Goal: Task Accomplishment & Management: Complete application form

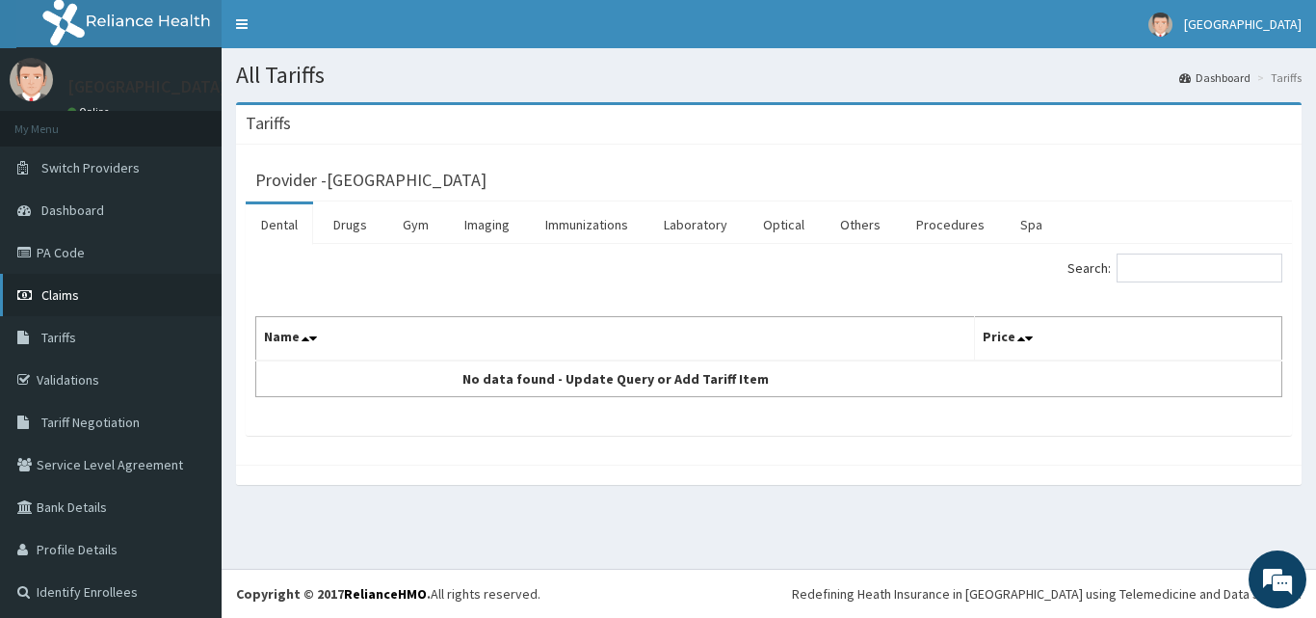
click at [71, 297] on span "Claims" at bounding box center [60, 294] width 38 height 17
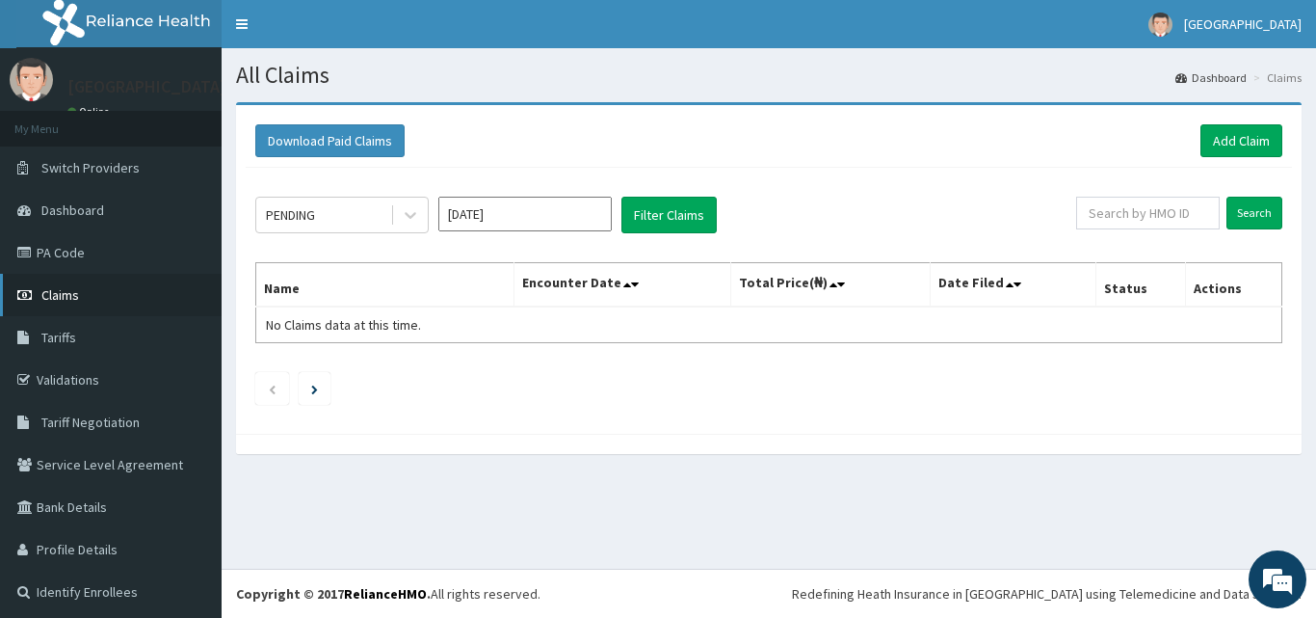
click at [63, 287] on span "Claims" at bounding box center [60, 294] width 38 height 17
click at [1221, 143] on link "Add Claim" at bounding box center [1242, 140] width 82 height 33
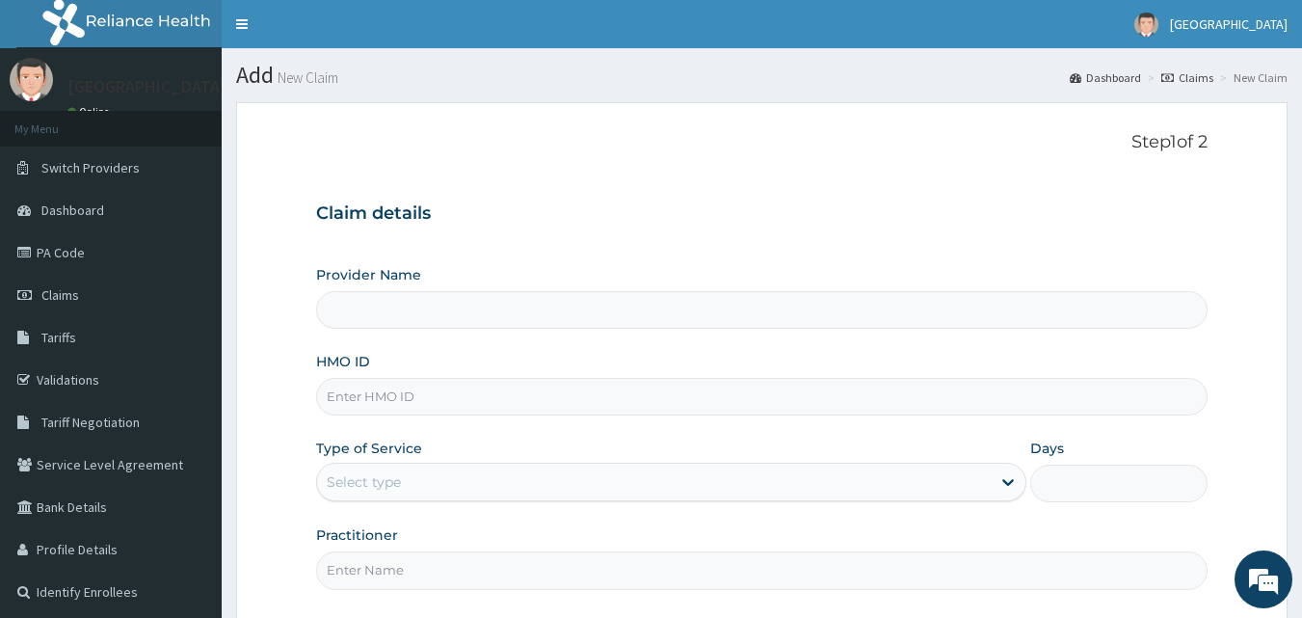
type input "[GEOGRAPHIC_DATA]"
click at [389, 395] on input "HMO ID" at bounding box center [762, 397] width 892 height 38
type input "CIR/10047/A"
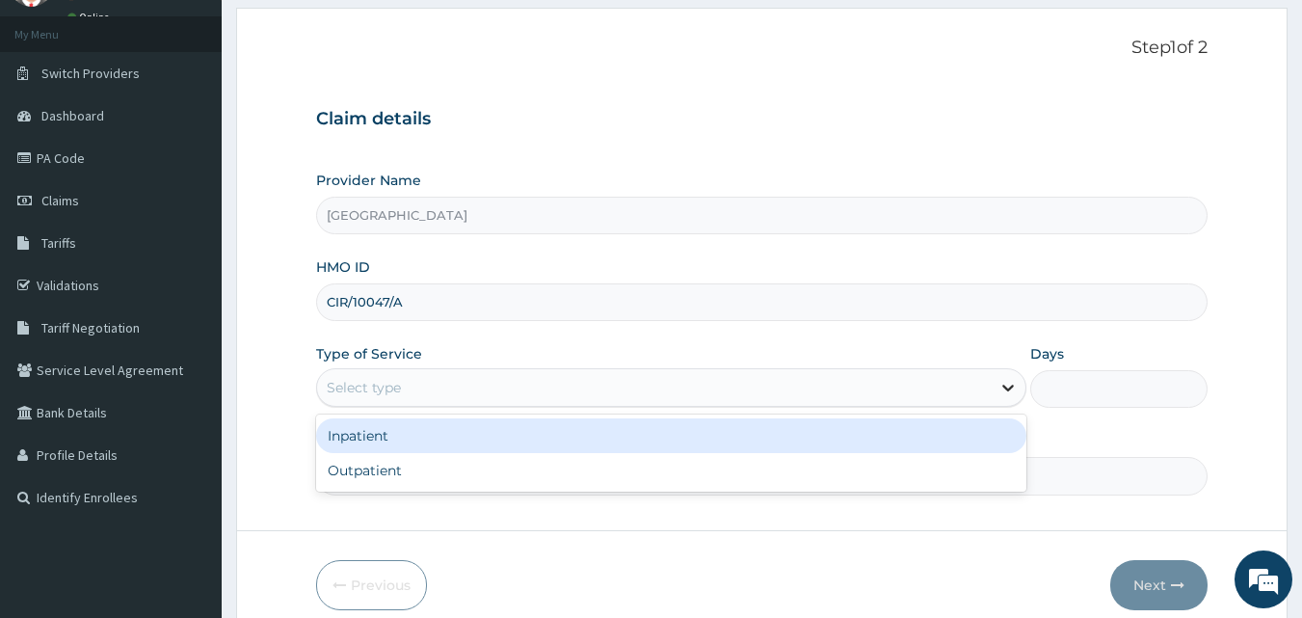
click at [1007, 388] on icon at bounding box center [1008, 388] width 12 height 7
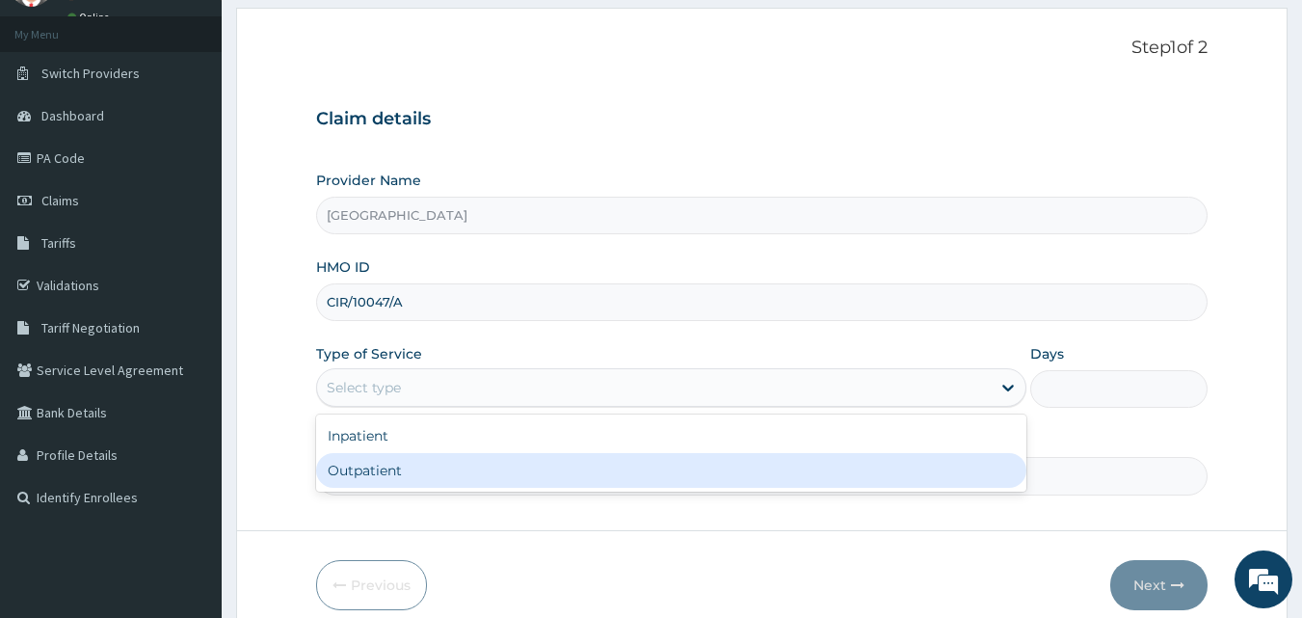
click at [658, 474] on div "Outpatient" at bounding box center [671, 470] width 710 height 35
type input "1"
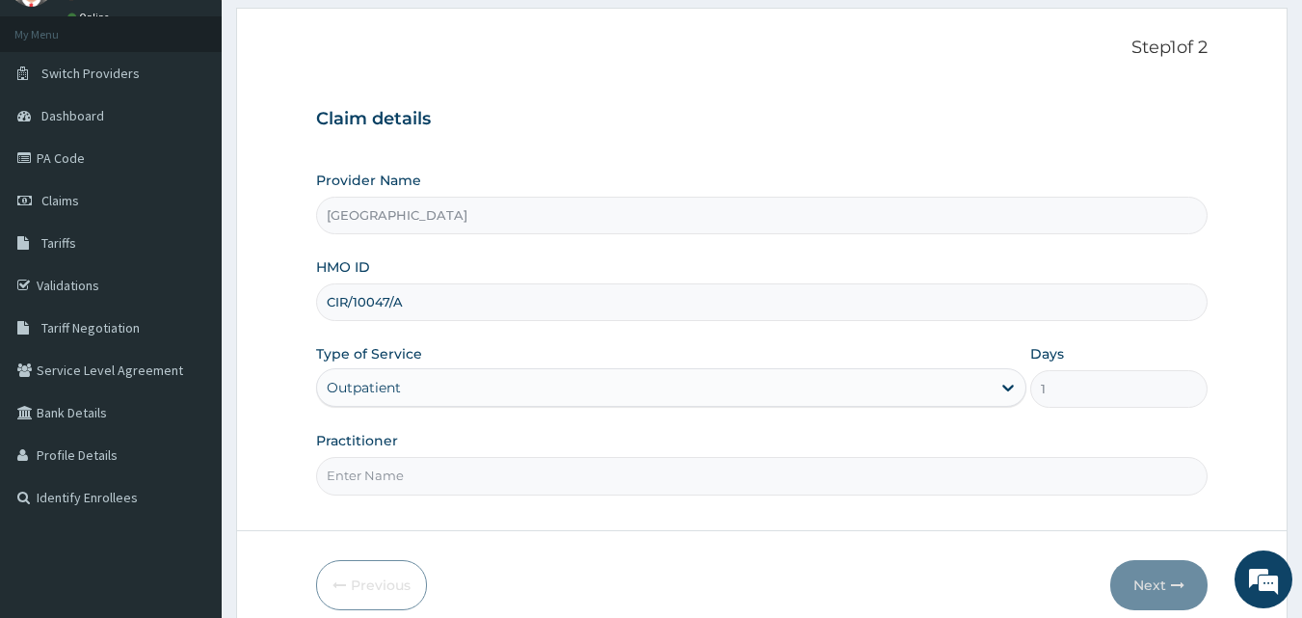
click at [439, 482] on input "Practitioner" at bounding box center [762, 476] width 892 height 38
click at [440, 473] on input "DR AYODELE ADEOLA" at bounding box center [762, 476] width 892 height 38
type input "DR AYODELE ADEMOLA"
click at [1156, 590] on button "Next" at bounding box center [1158, 585] width 97 height 50
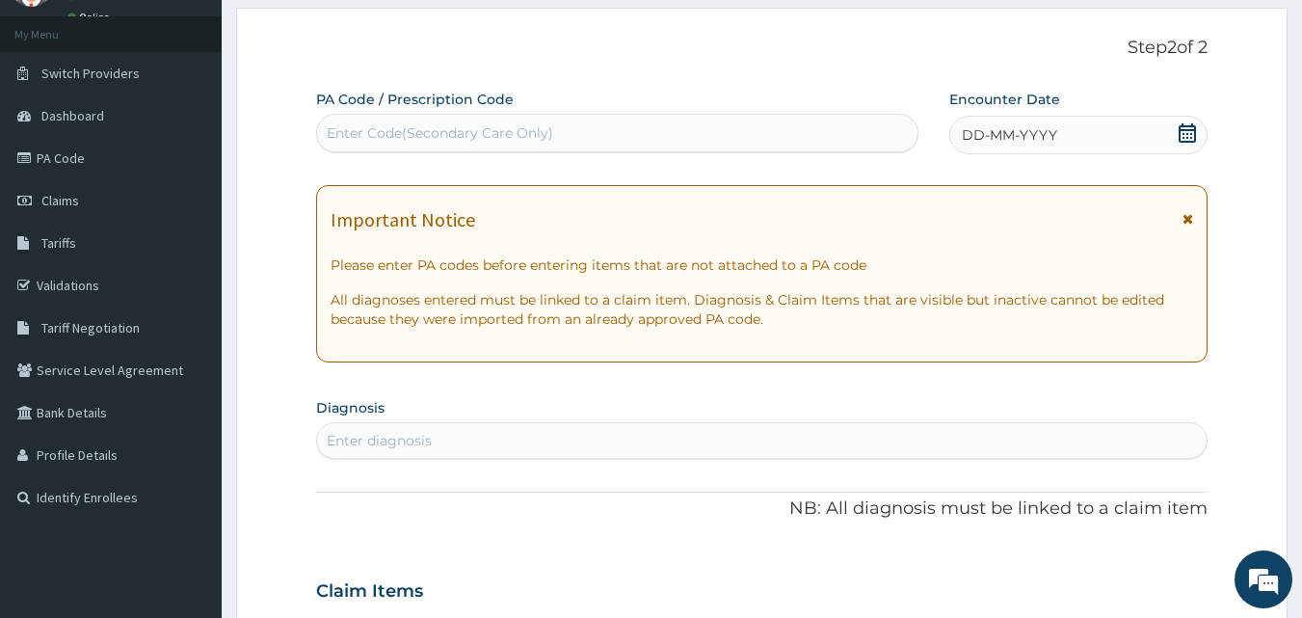
click at [1098, 140] on div "DD-MM-YYYY" at bounding box center [1078, 135] width 258 height 39
drag, startPoint x: 699, startPoint y: 116, endPoint x: 624, endPoint y: 126, distance: 74.9
click at [624, 126] on div "Enter Code(Secondary Care Only)" at bounding box center [617, 133] width 603 height 39
click at [624, 126] on div "Enter Code(Secondary Care Only)" at bounding box center [617, 133] width 601 height 31
drag, startPoint x: 624, startPoint y: 126, endPoint x: 404, endPoint y: 132, distance: 220.7
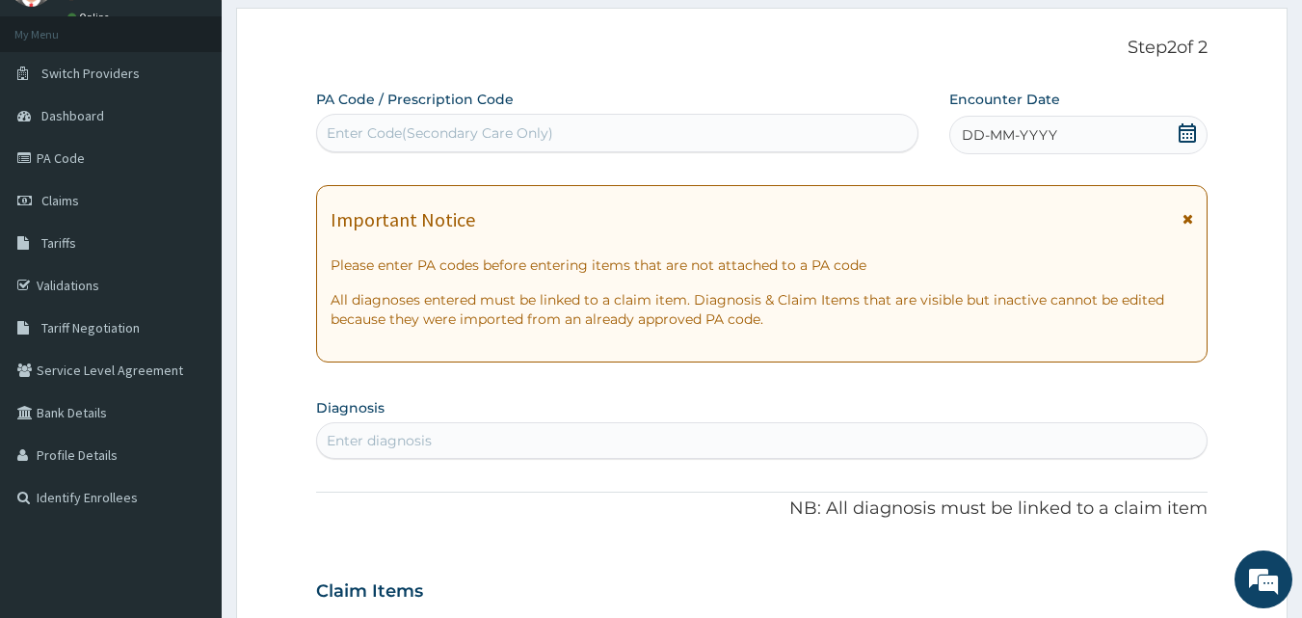
click at [404, 132] on div "Enter Code(Secondary Care Only)" at bounding box center [440, 132] width 226 height 19
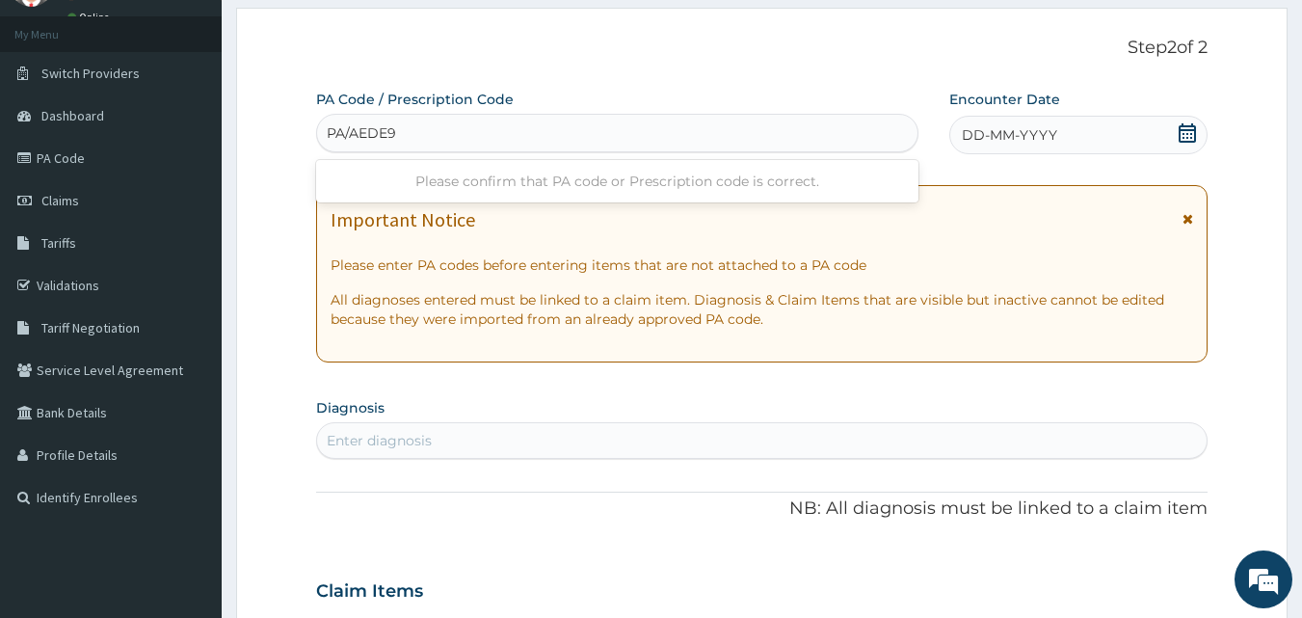
type input "PA/AEDE9B"
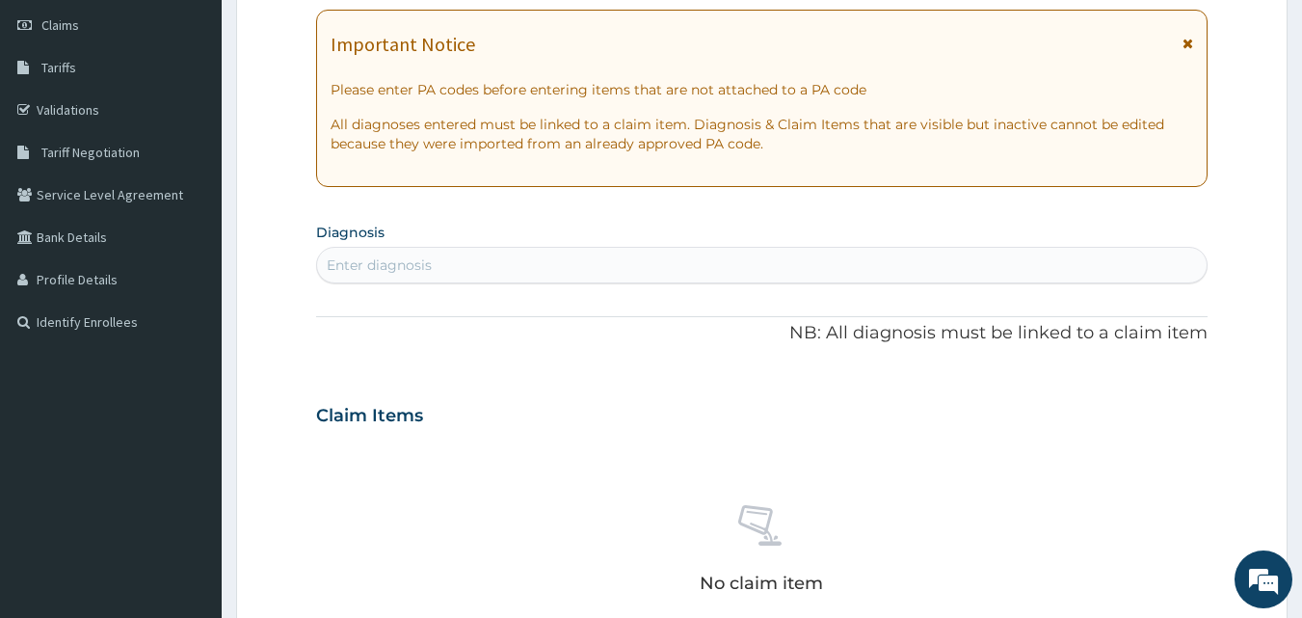
scroll to position [243, 0]
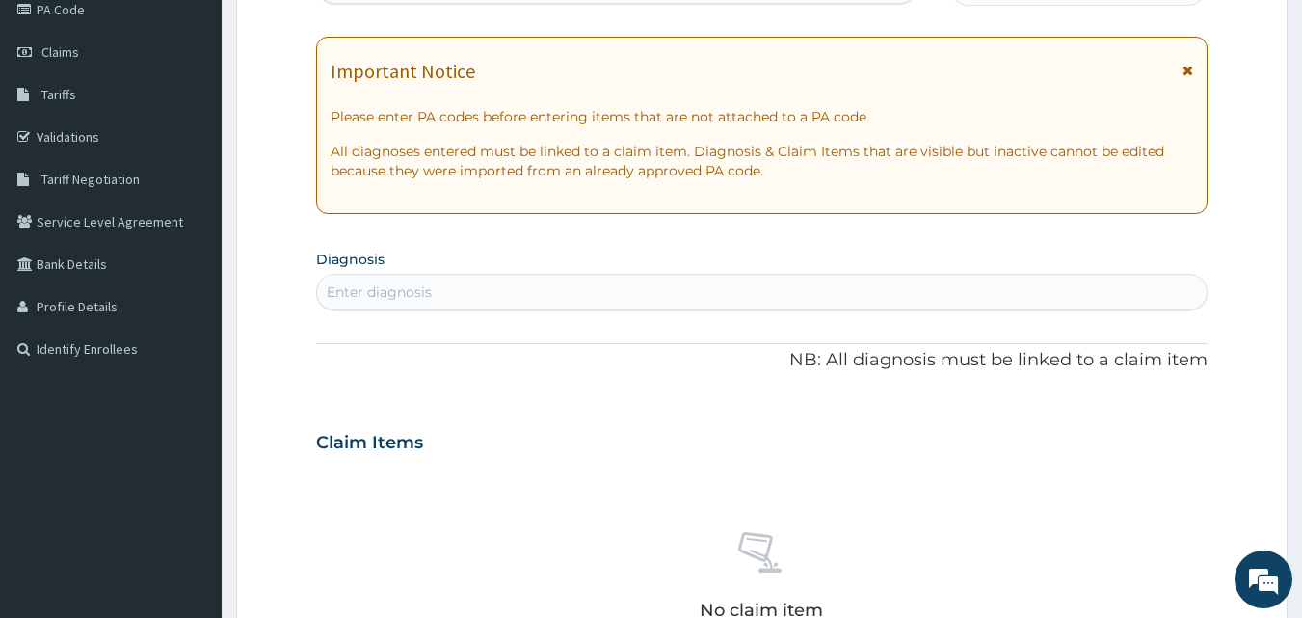
click at [376, 289] on div "Enter diagnosis" at bounding box center [379, 291] width 105 height 19
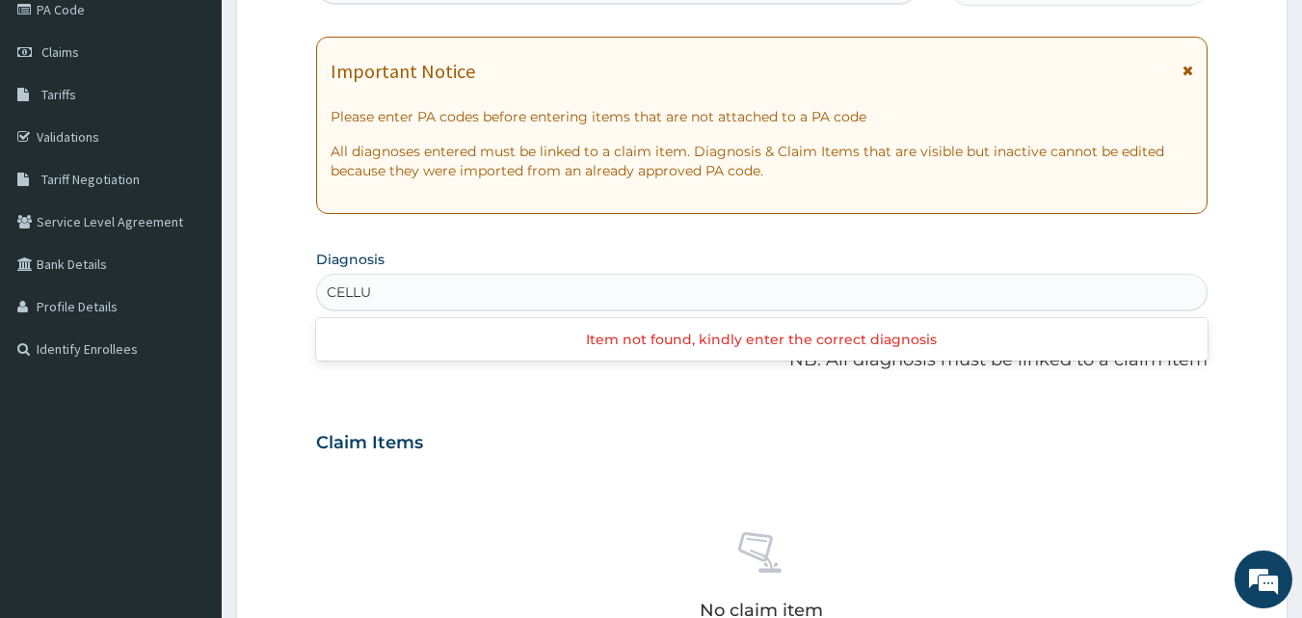
type input "CELLUL"
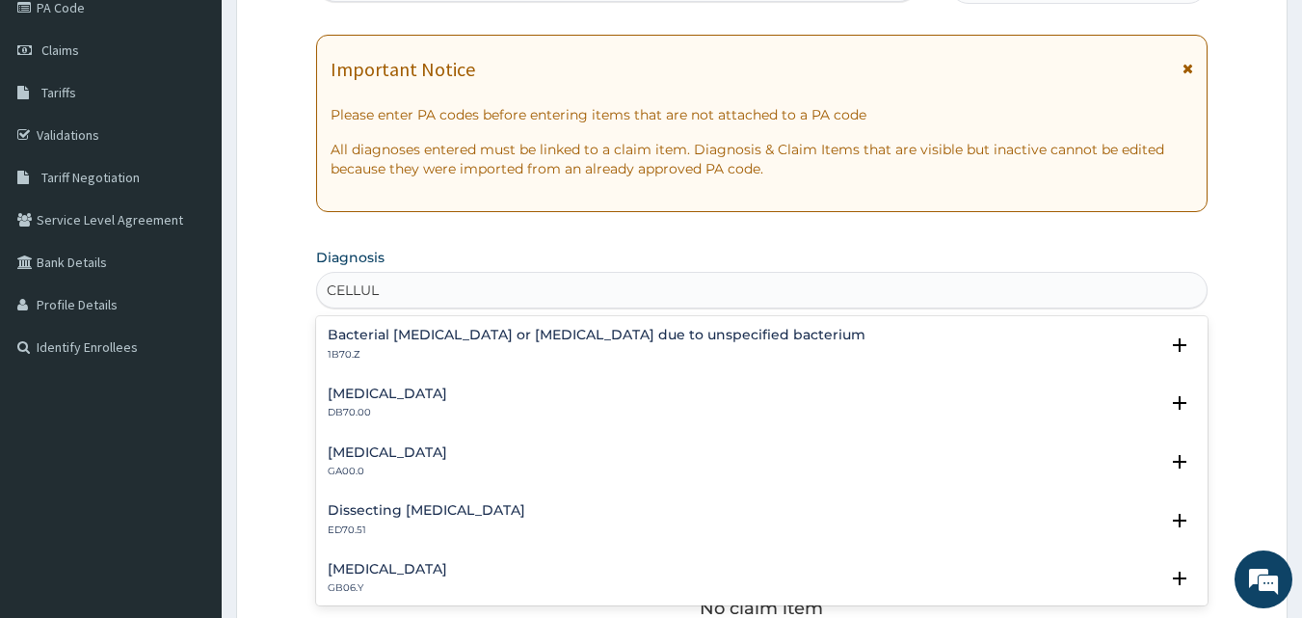
scroll to position [247, 0]
click at [585, 335] on h4 "Bacterial [MEDICAL_DATA] or [MEDICAL_DATA] due to unspecified bacterium" at bounding box center [597, 333] width 538 height 14
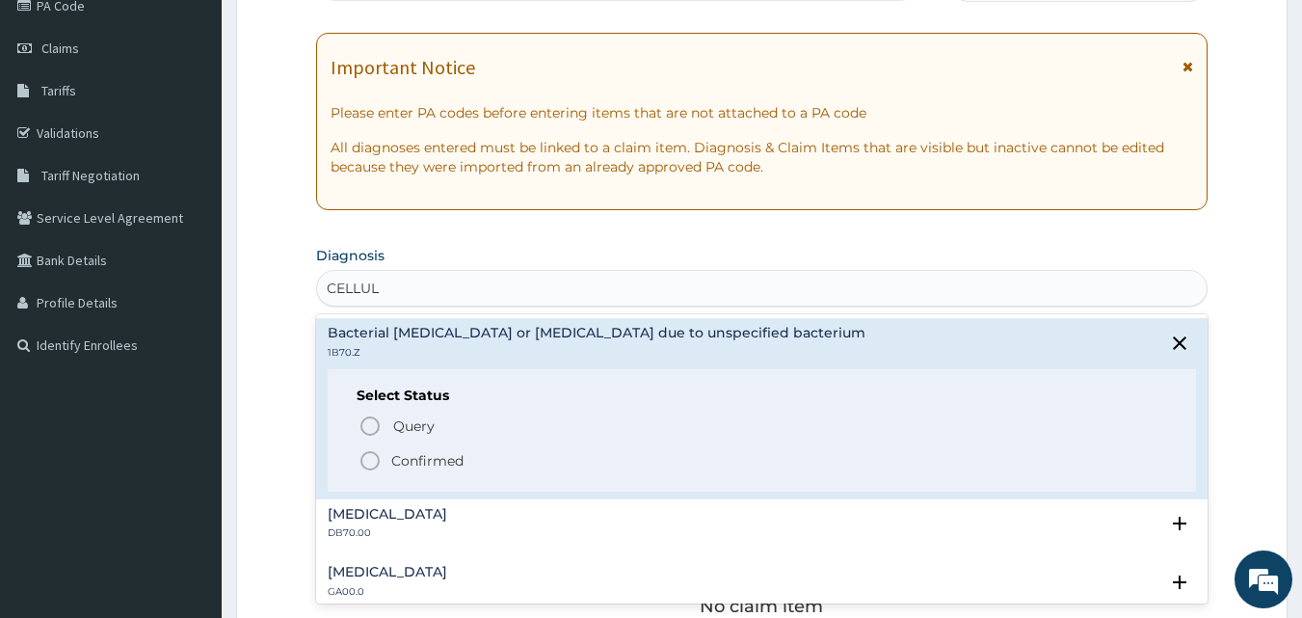
click at [373, 461] on icon "status option filled" at bounding box center [369, 460] width 23 height 23
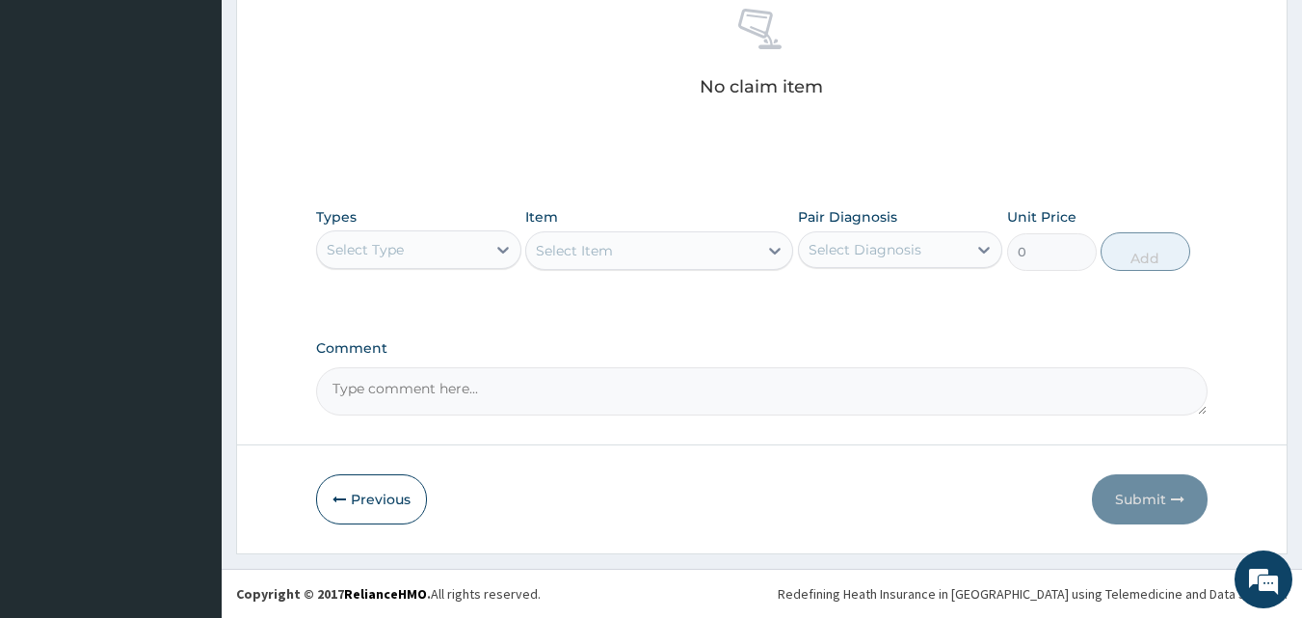
scroll to position [748, 0]
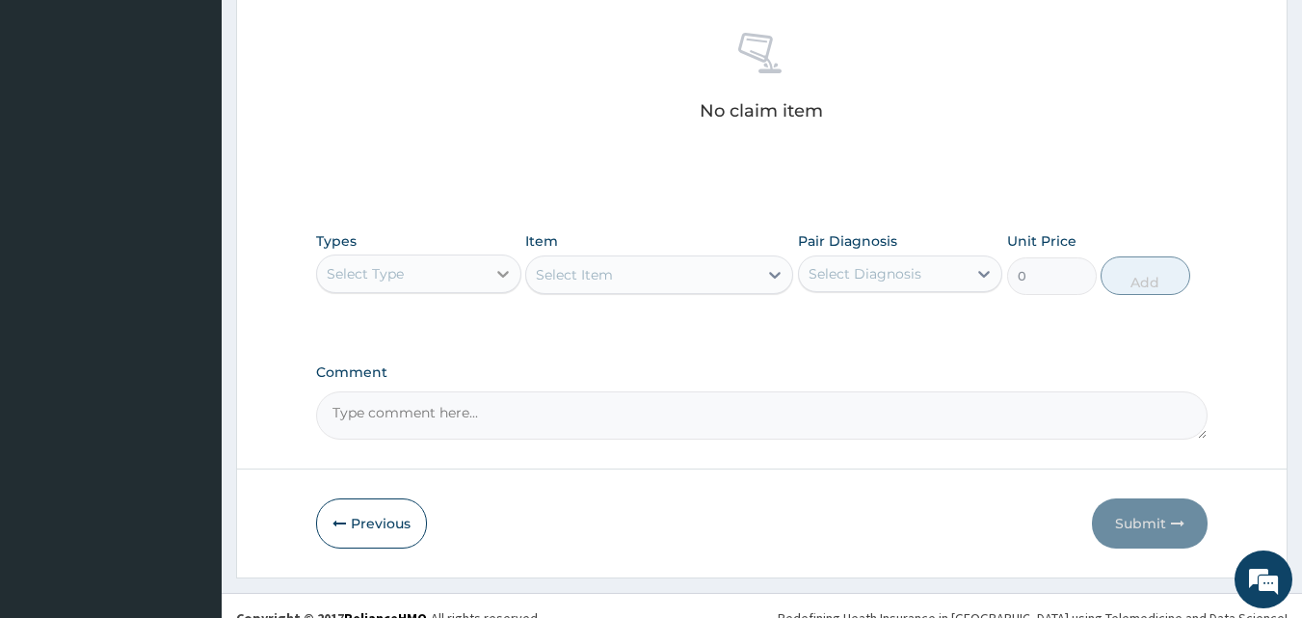
click at [495, 275] on icon at bounding box center [502, 273] width 19 height 19
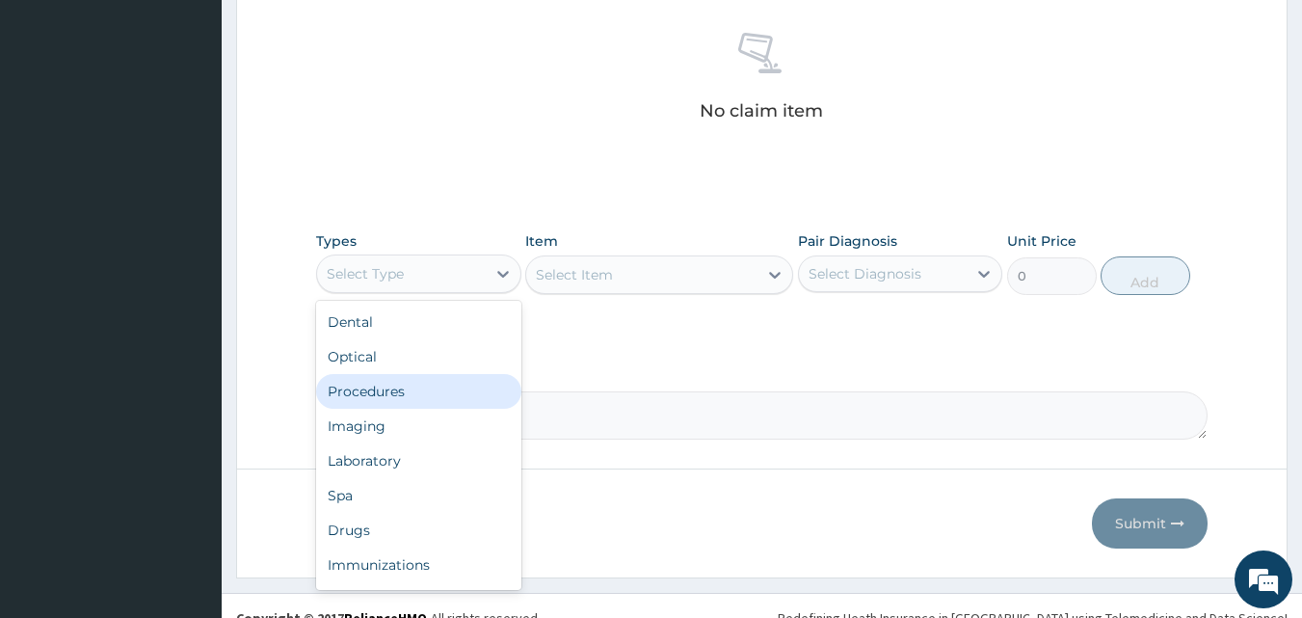
click at [372, 389] on div "Procedures" at bounding box center [418, 391] width 205 height 35
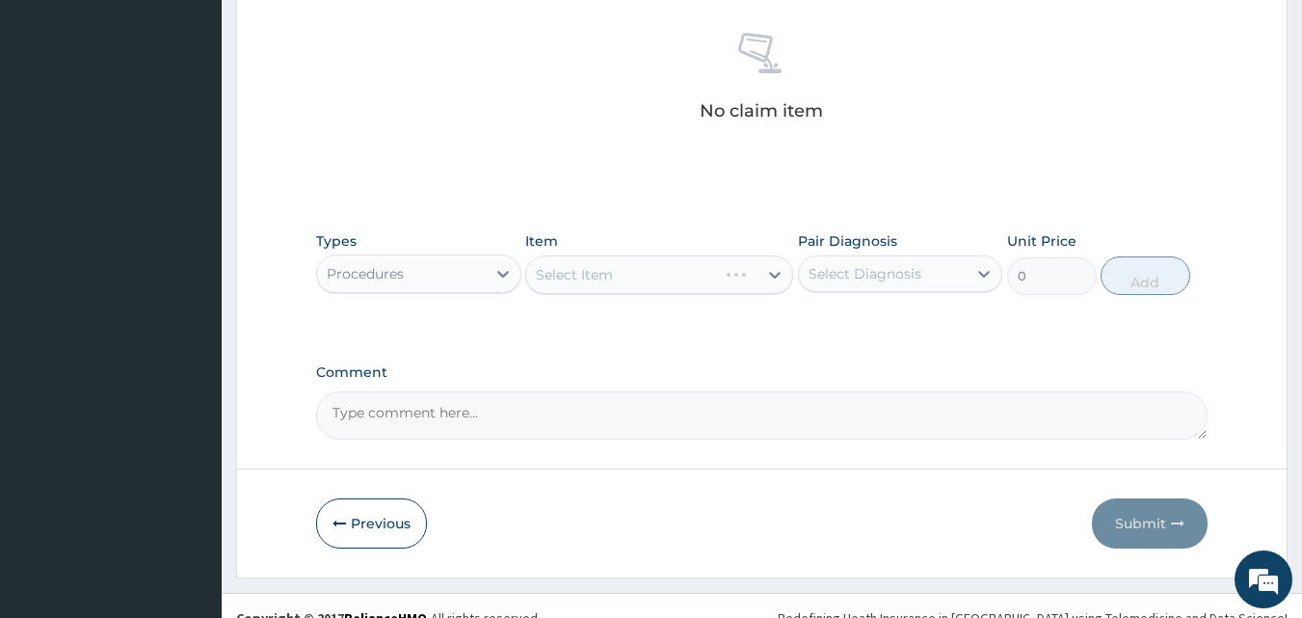
click at [618, 278] on div "Select Item" at bounding box center [659, 274] width 268 height 39
click at [777, 276] on icon at bounding box center [775, 275] width 12 height 7
click at [645, 272] on div "Select Item" at bounding box center [641, 274] width 231 height 31
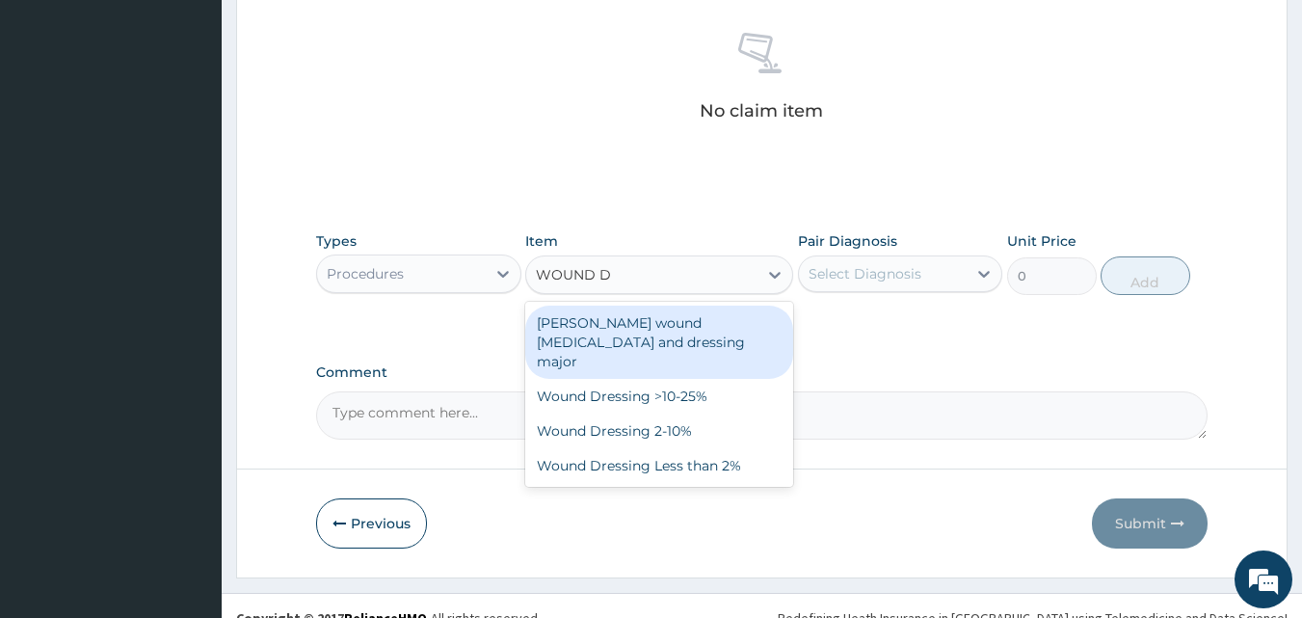
type input "WOUND DR"
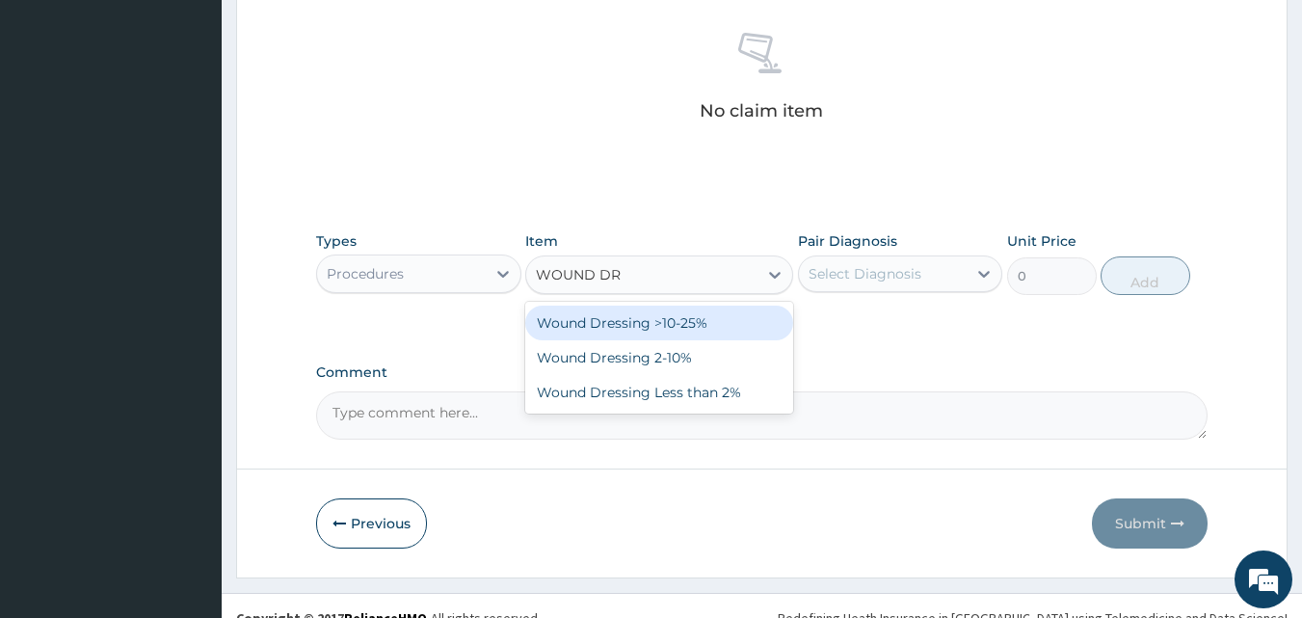
click at [621, 320] on div "Wound Dressing >10-25%" at bounding box center [659, 322] width 268 height 35
type input "5375"
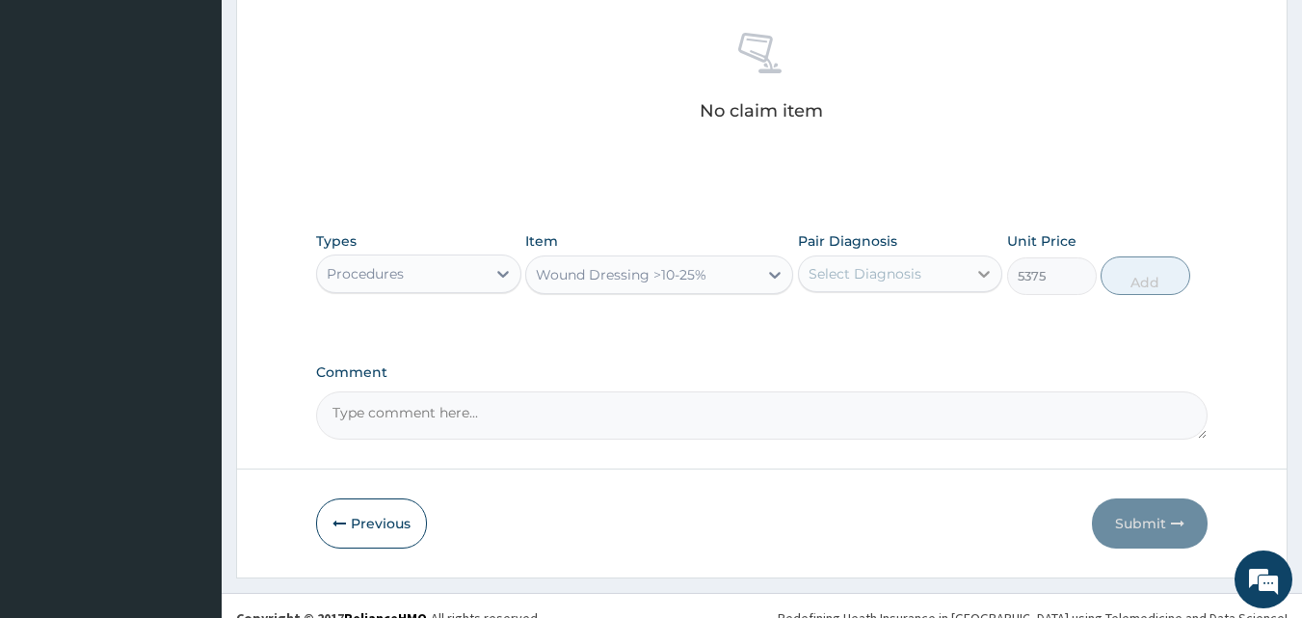
click at [981, 273] on icon at bounding box center [985, 274] width 12 height 7
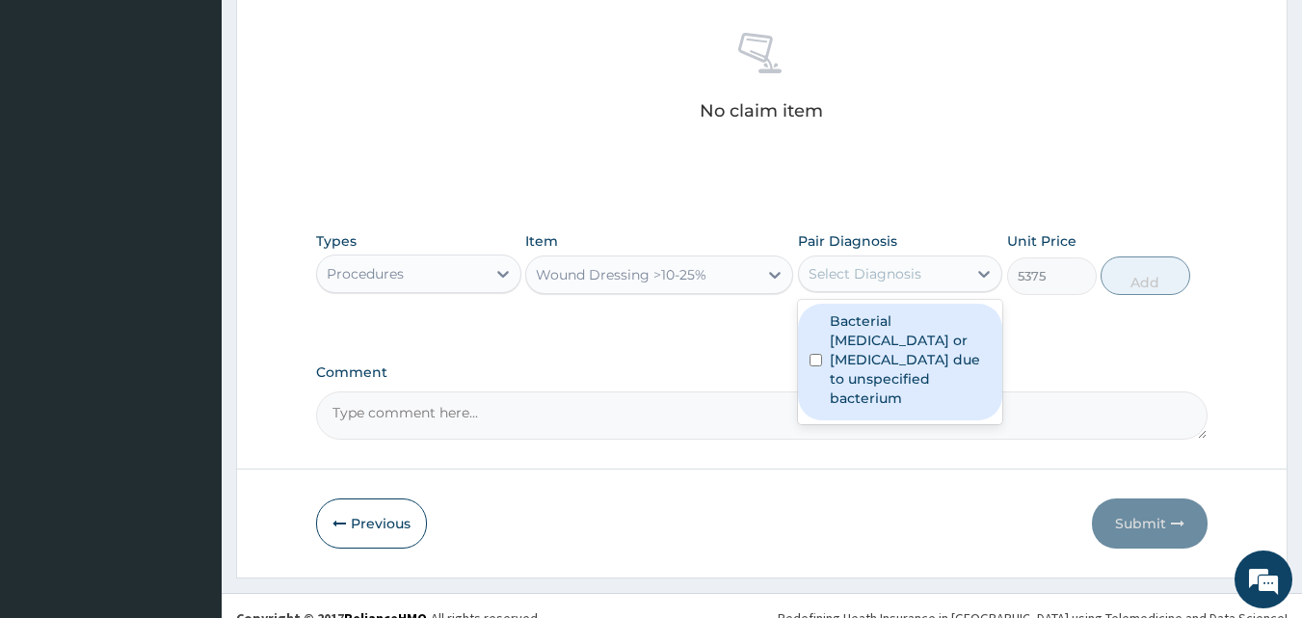
click at [820, 354] on input "checkbox" at bounding box center [815, 360] width 13 height 13
checkbox input "true"
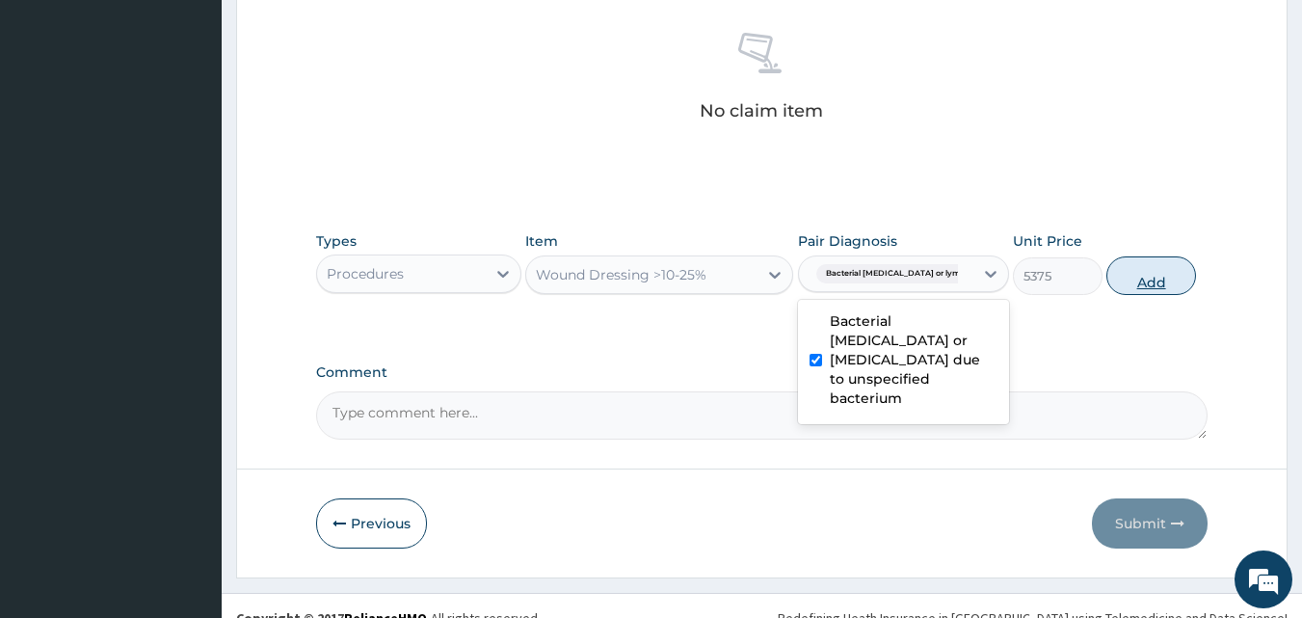
click at [1149, 289] on button "Add" at bounding box center [1151, 275] width 90 height 39
type input "0"
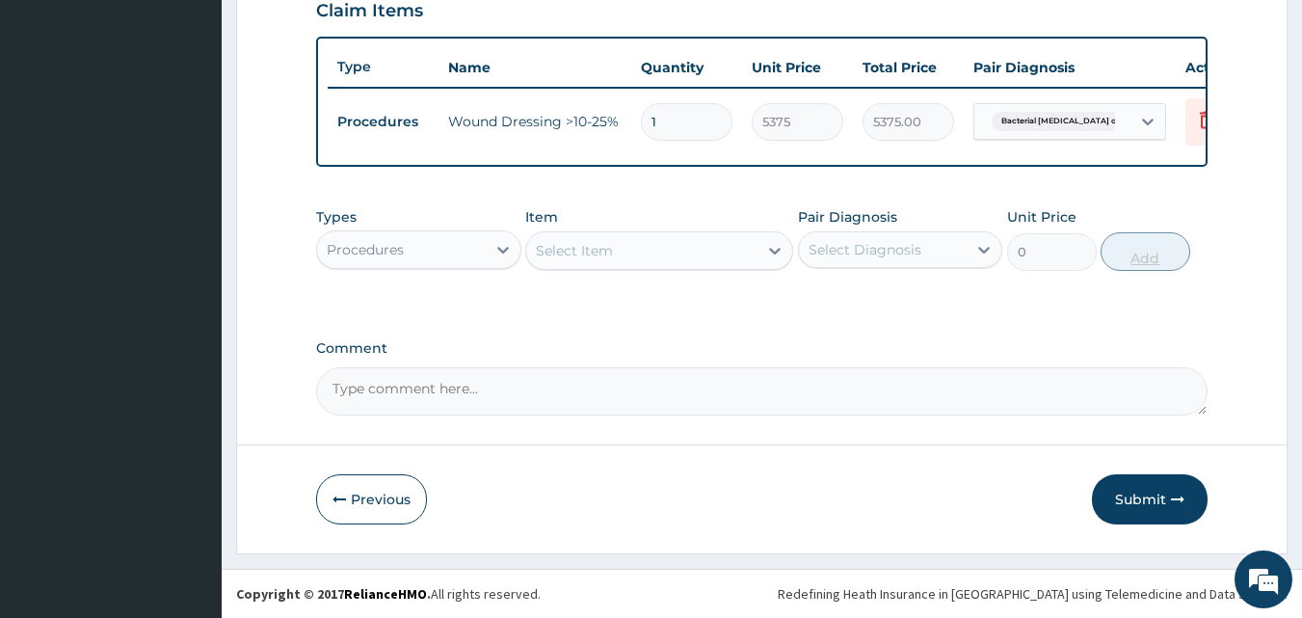
scroll to position [695, 0]
click at [767, 244] on icon at bounding box center [774, 250] width 19 height 19
click at [633, 239] on div "Select Item" at bounding box center [641, 250] width 231 height 31
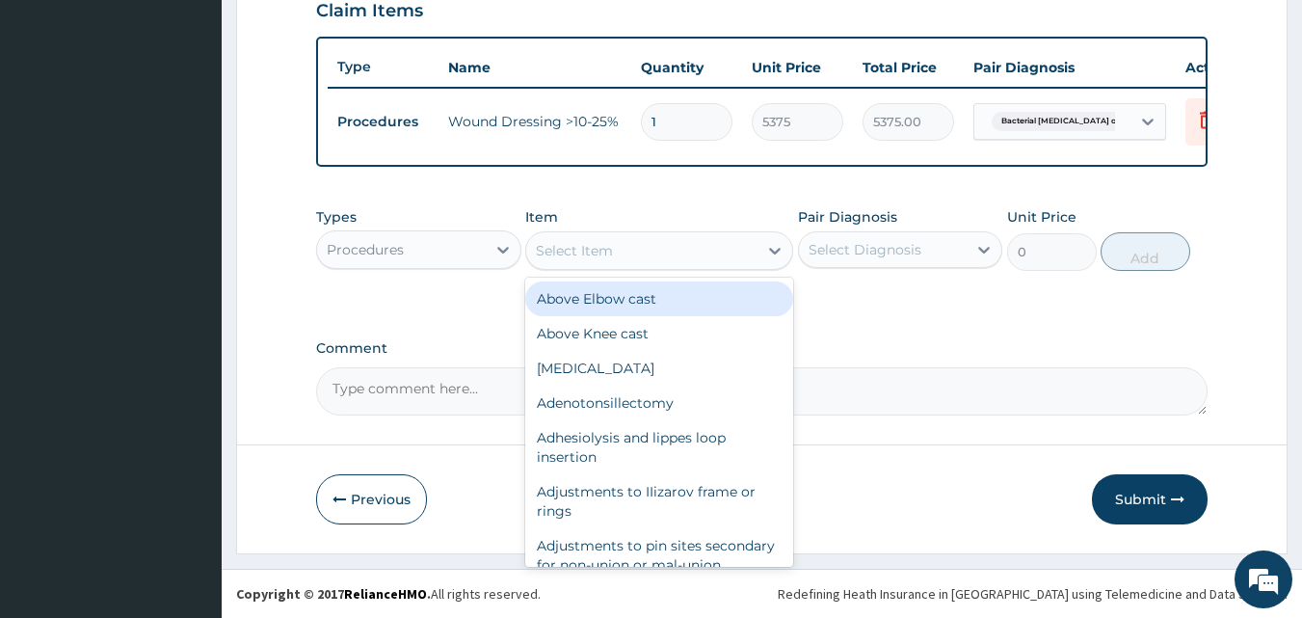
click at [633, 239] on div "Select Item" at bounding box center [641, 250] width 231 height 31
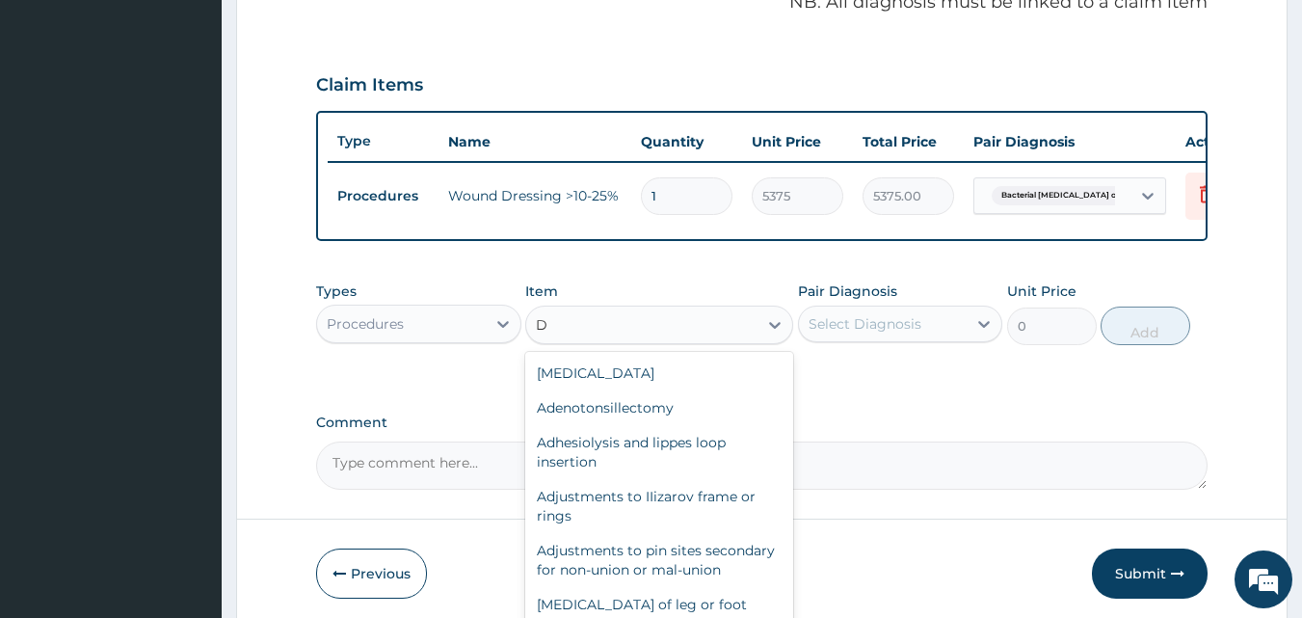
scroll to position [601, 0]
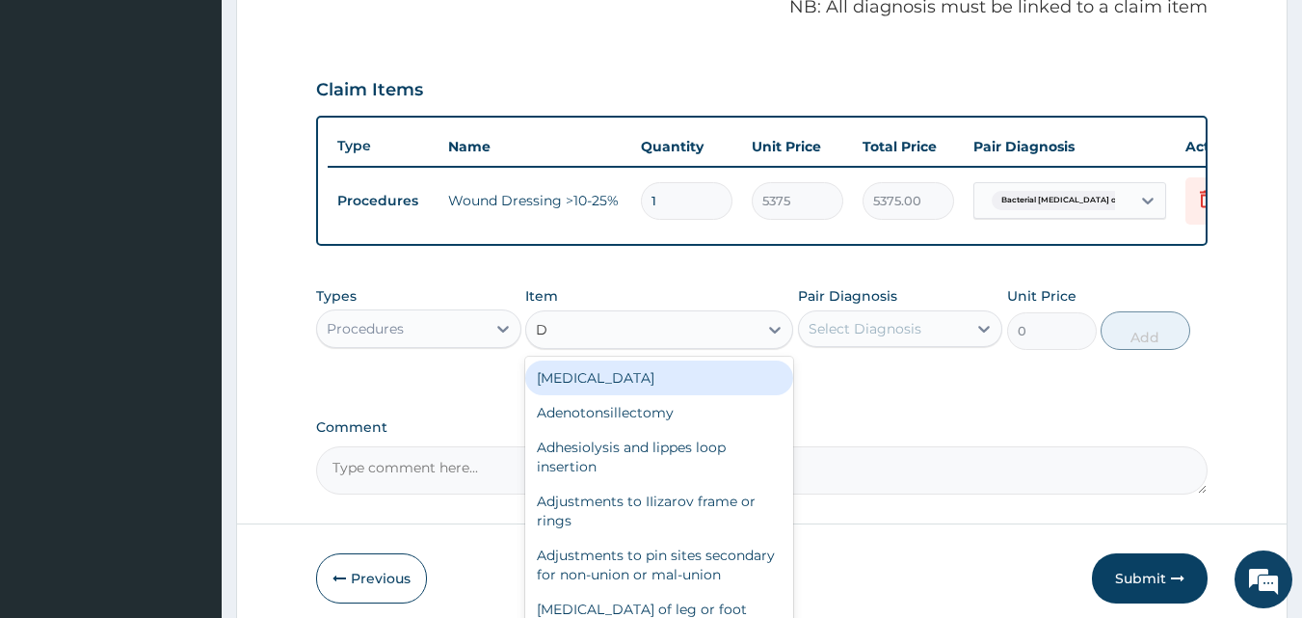
type input "D"
click at [673, 201] on input "1" at bounding box center [687, 201] width 92 height 38
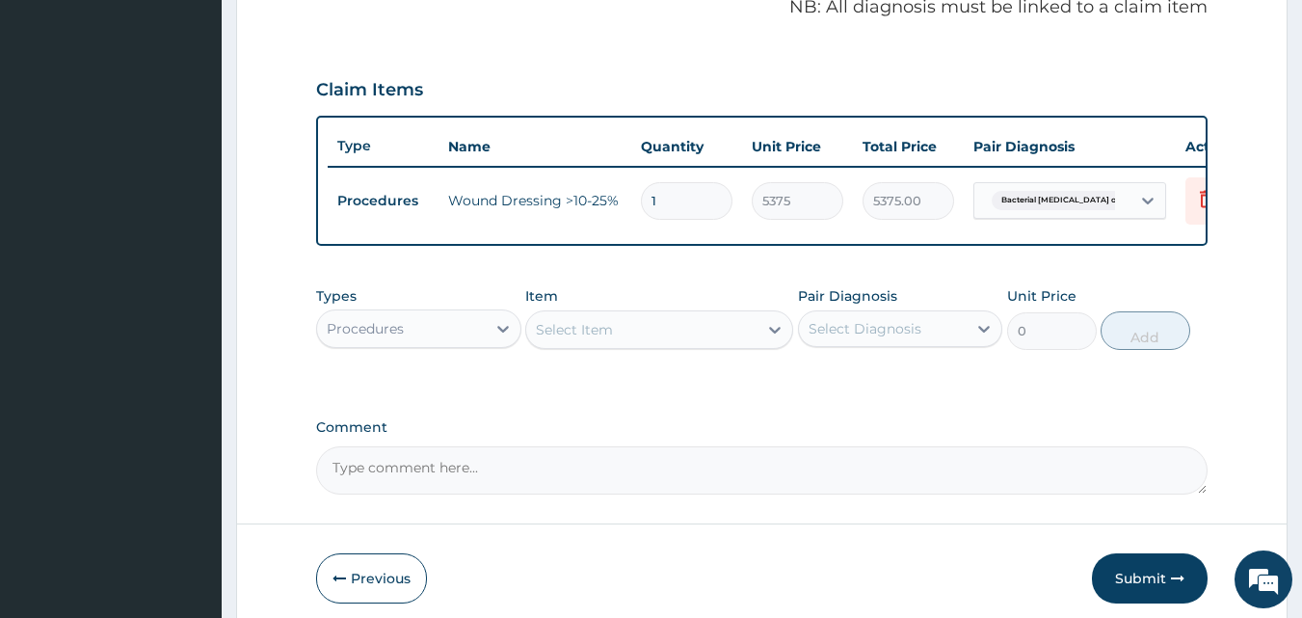
type input "19"
type input "102125.00"
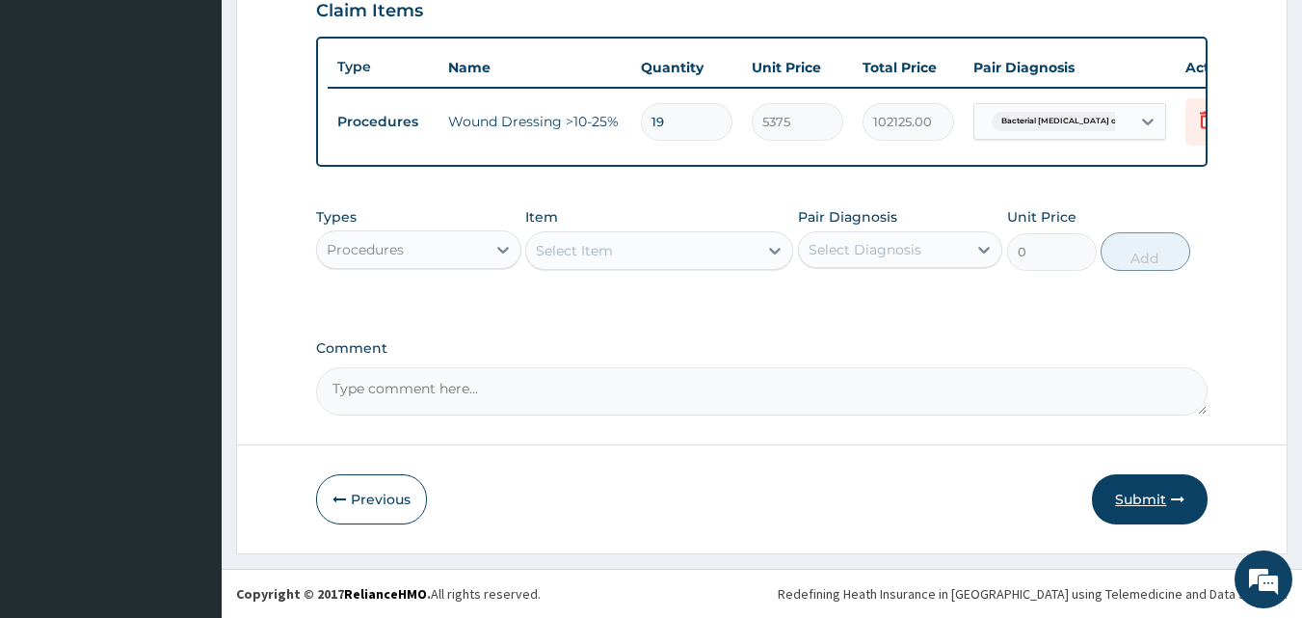
type input "19"
click at [1143, 495] on button "Submit" at bounding box center [1150, 499] width 116 height 50
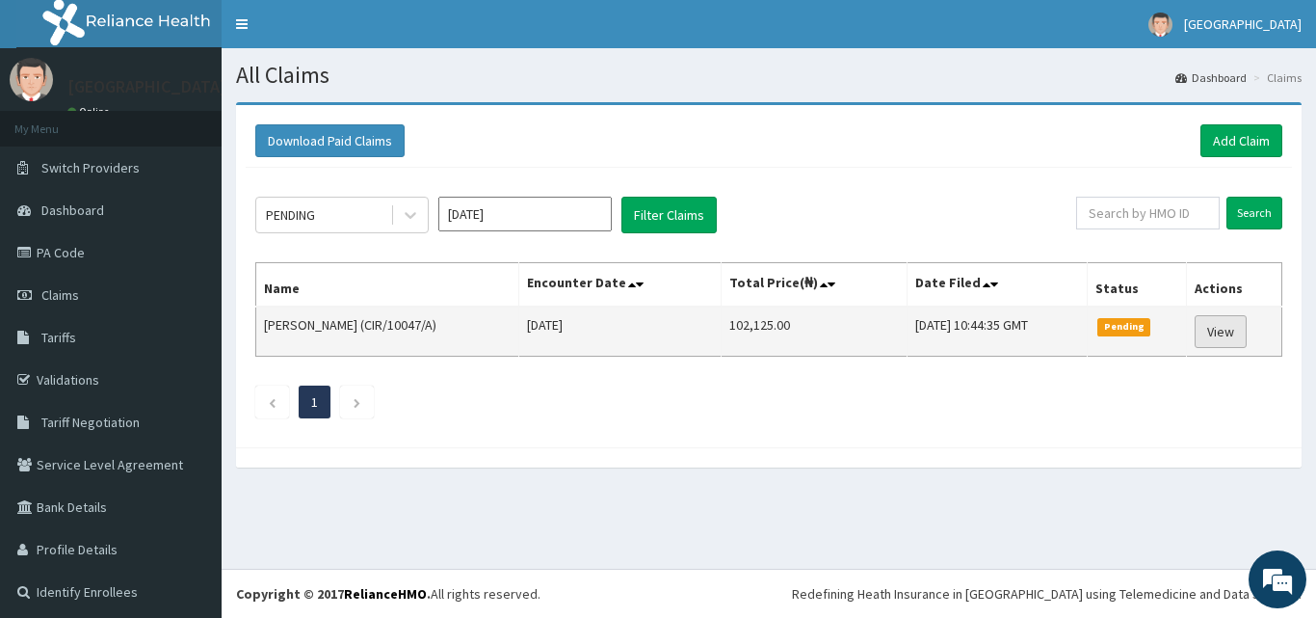
click at [1219, 330] on link "View" at bounding box center [1221, 331] width 52 height 33
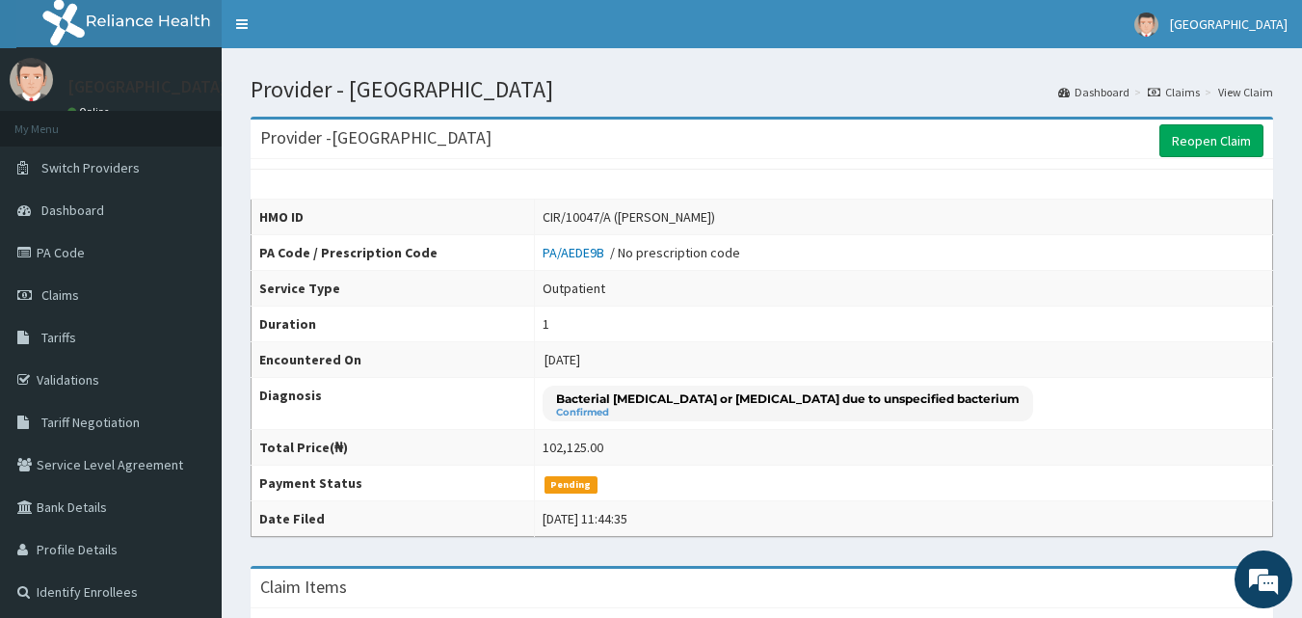
click at [1087, 94] on link "Dashboard" at bounding box center [1093, 92] width 71 height 16
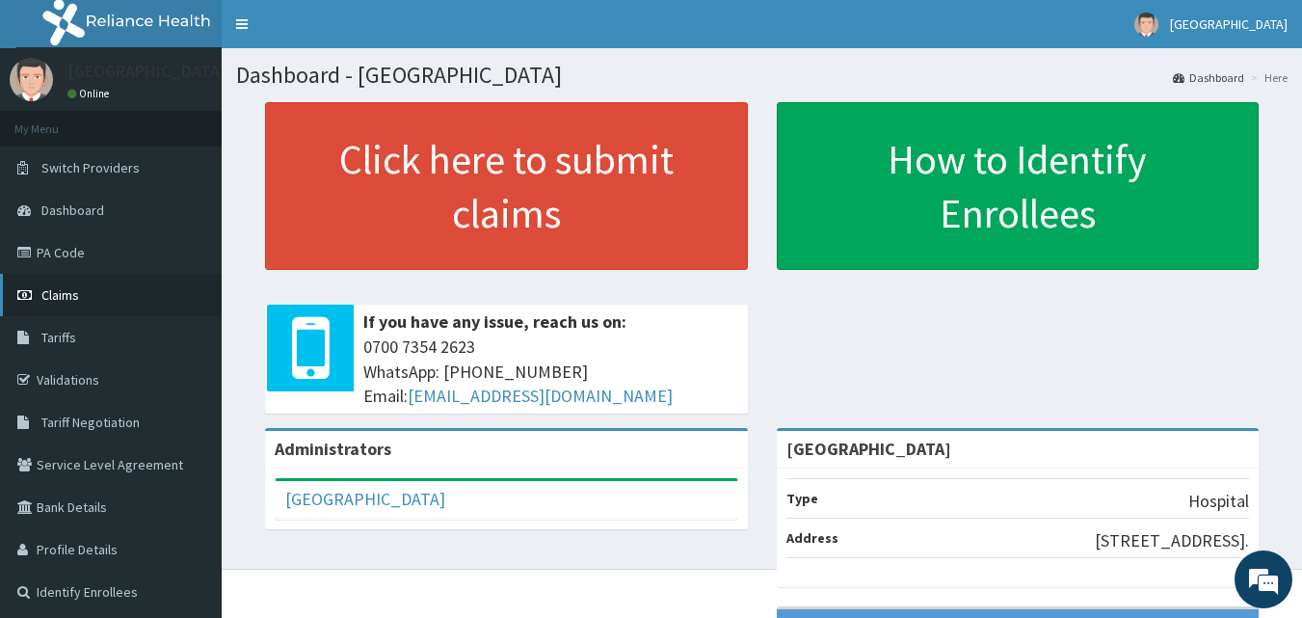
click at [53, 293] on span "Claims" at bounding box center [60, 294] width 38 height 17
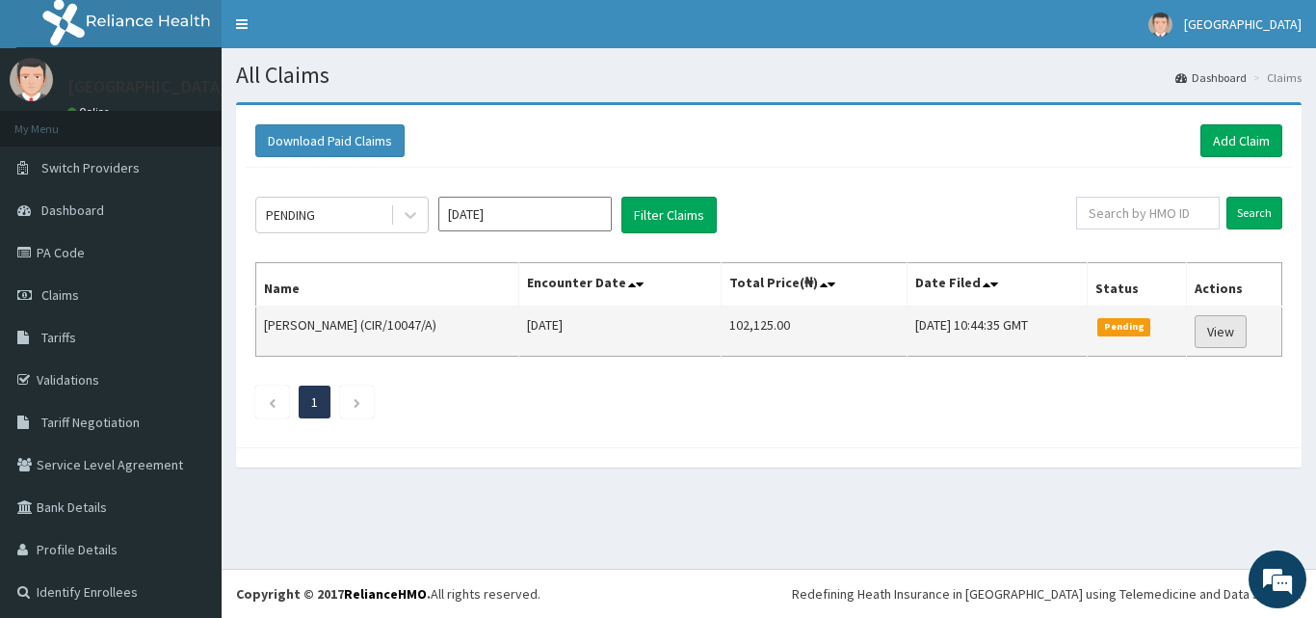
click at [1227, 335] on link "View" at bounding box center [1221, 331] width 52 height 33
